Goal: Task Accomplishment & Management: Use online tool/utility

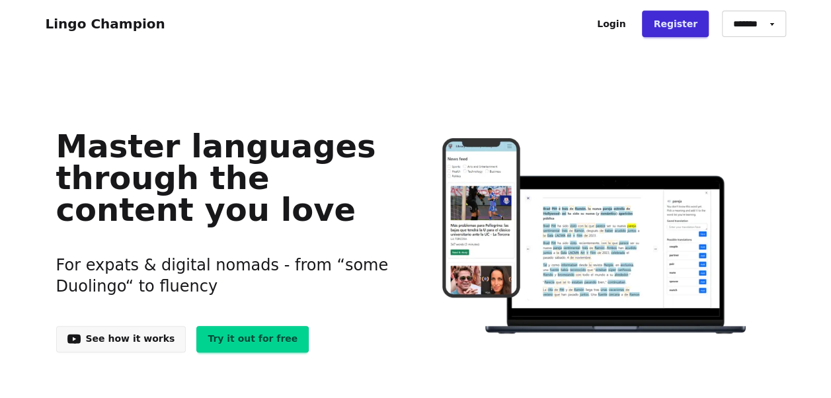
click at [637, 25] on link "Login" at bounding box center [611, 24] width 51 height 26
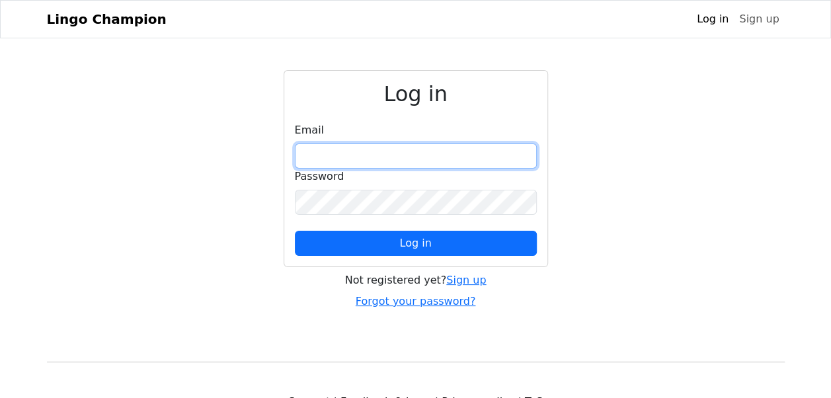
click at [352, 143] on input "email" at bounding box center [416, 155] width 242 height 25
type input "**********"
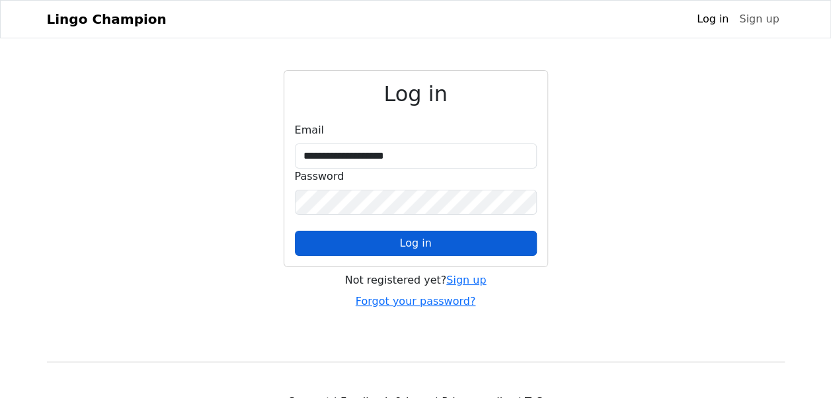
click at [405, 241] on span "Log in" at bounding box center [415, 243] width 32 height 13
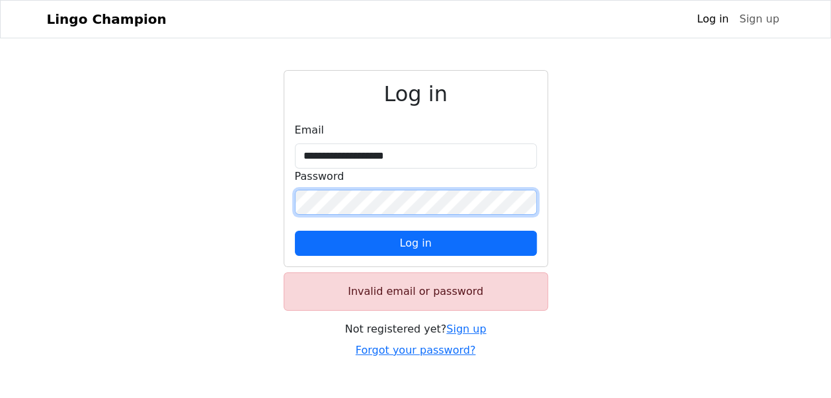
click at [281, 194] on div "**********" at bounding box center [416, 214] width 754 height 288
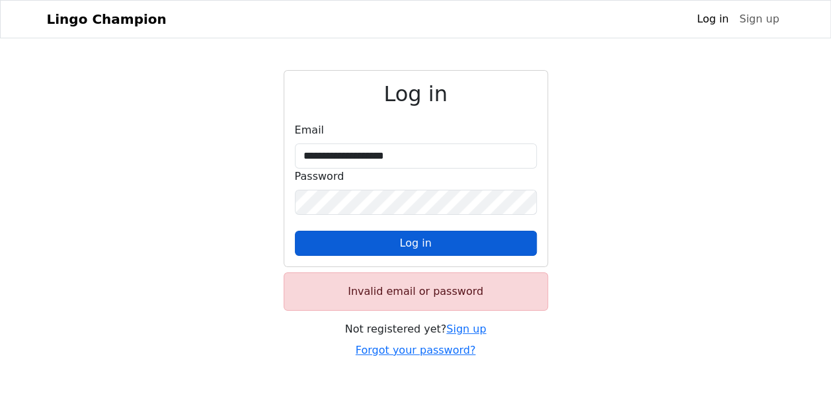
click at [461, 239] on button "Log in" at bounding box center [416, 243] width 242 height 25
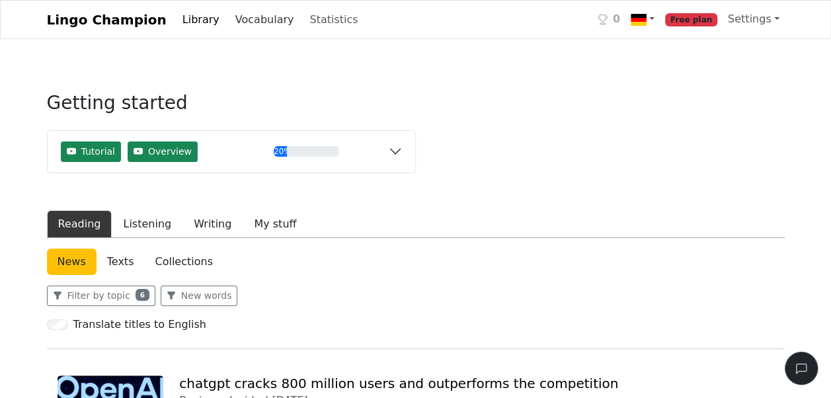
click at [251, 21] on link "Vocabulary" at bounding box center [264, 20] width 69 height 26
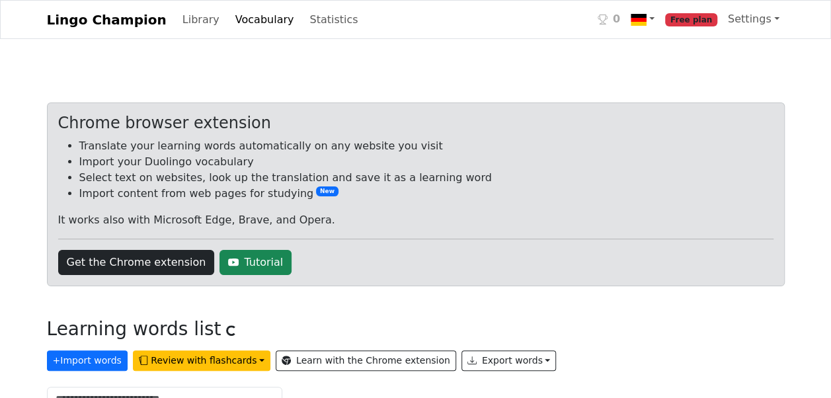
scroll to position [66, 0]
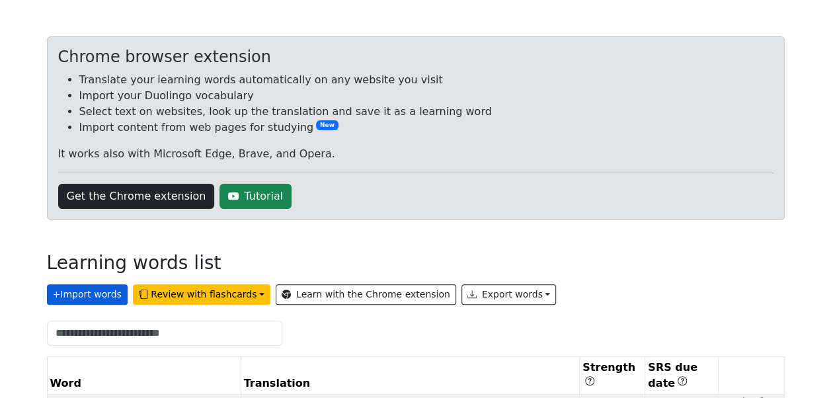
click at [95, 290] on button "+ Import words" at bounding box center [87, 294] width 81 height 20
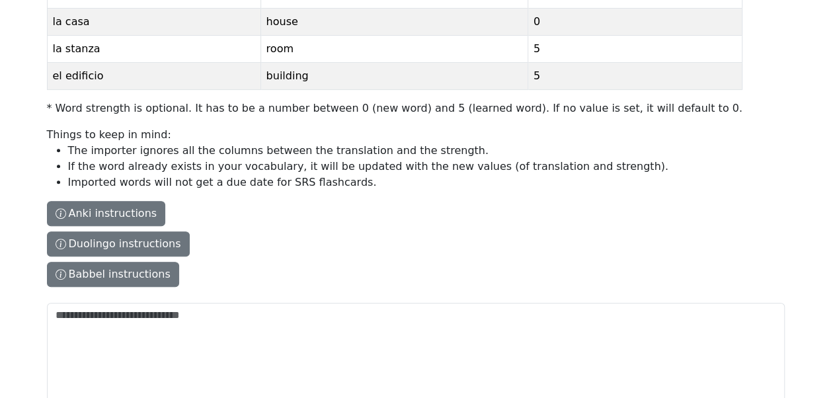
scroll to position [201, 0]
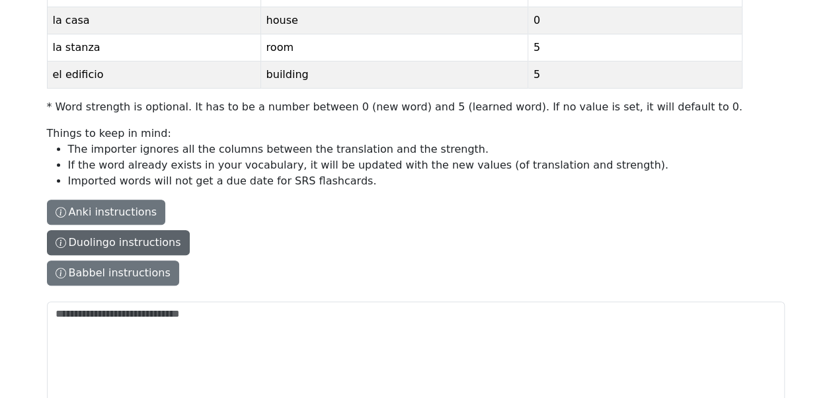
drag, startPoint x: 142, startPoint y: 237, endPoint x: 152, endPoint y: 235, distance: 10.7
click at [142, 237] on button "Duolingo instructions" at bounding box center [118, 242] width 143 height 25
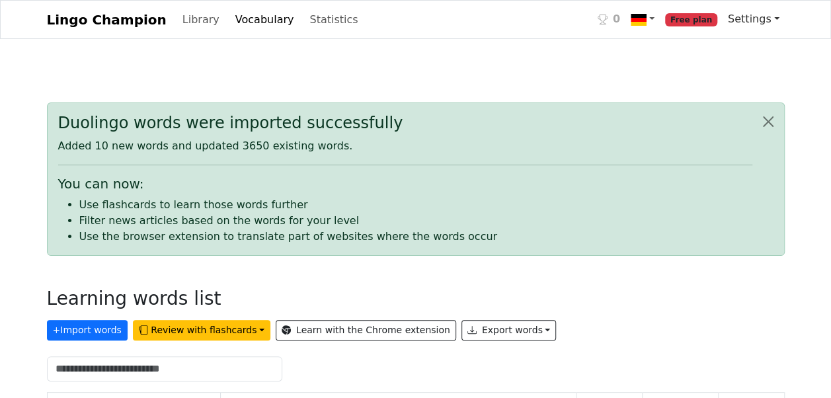
click at [775, 17] on link "Settings" at bounding box center [754, 19] width 62 height 26
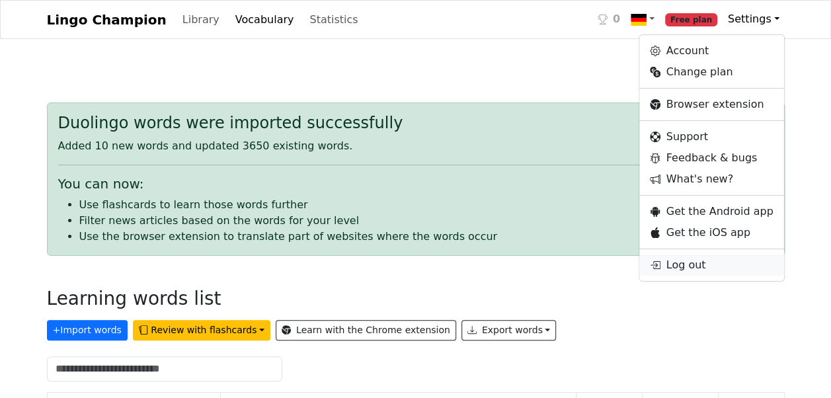
click at [702, 268] on link "Log out" at bounding box center [711, 265] width 144 height 21
